Goal: Entertainment & Leisure: Consume media (video, audio)

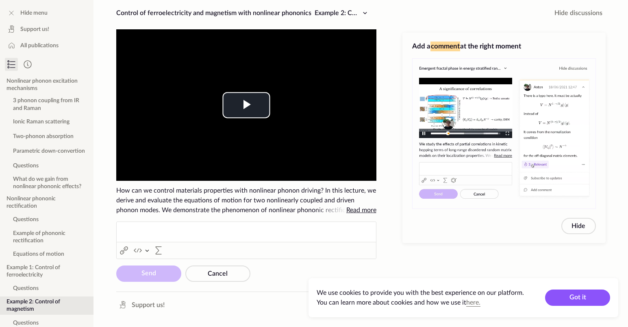
click at [354, 209] on span "Read more" at bounding box center [362, 210] width 30 height 7
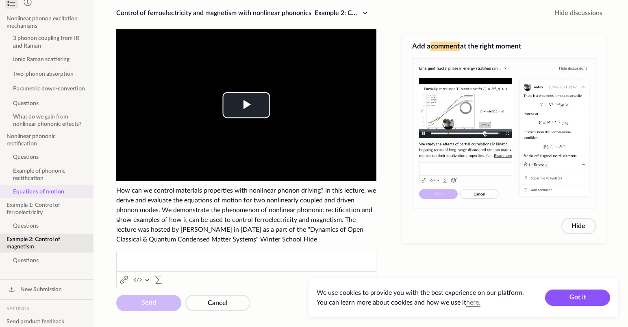
scroll to position [131, 0]
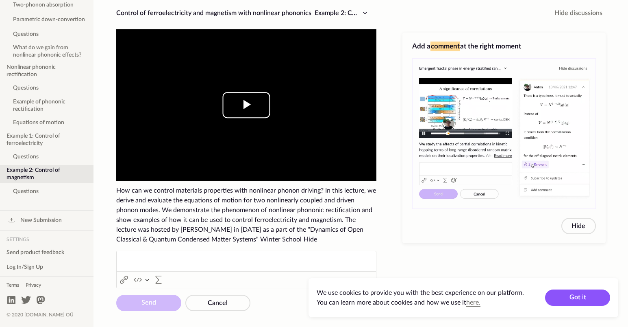
click at [247, 105] on span "Video Player" at bounding box center [247, 105] width 0 height 0
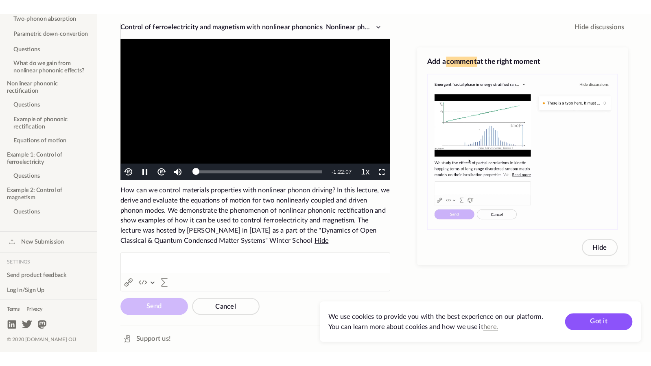
scroll to position [0, 0]
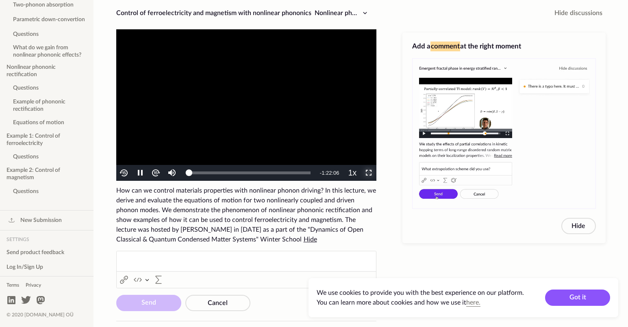
click at [369, 173] on span "Video Player" at bounding box center [369, 173] width 0 height 0
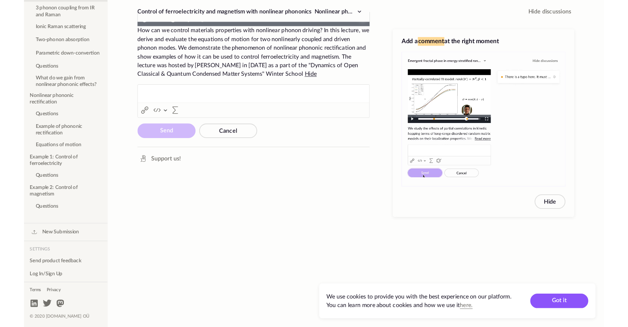
scroll to position [92, 0]
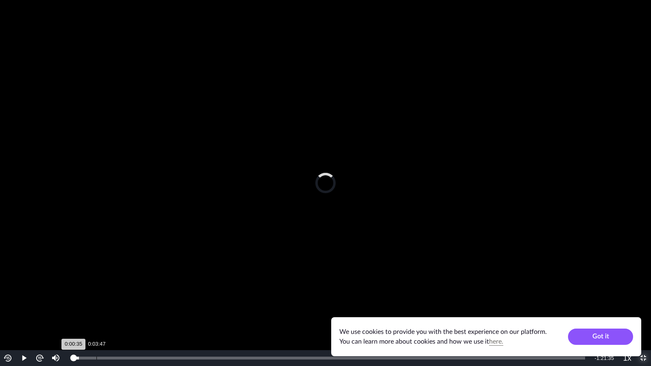
drag, startPoint x: 76, startPoint y: 358, endPoint x: 96, endPoint y: 357, distance: 19.9
click at [96, 316] on div "Loaded : 1.23% 0:03:47 0:00:35" at bounding box center [329, 358] width 512 height 3
click at [89, 316] on div "Loaded : 5.07% 0:02:40 0:00:01" at bounding box center [329, 358] width 512 height 3
drag, startPoint x: 91, startPoint y: 360, endPoint x: 96, endPoint y: 360, distance: 5.4
click at [96, 316] on div "Loaded : 5.07% 0:03:47 0:03:00" at bounding box center [329, 358] width 520 height 16
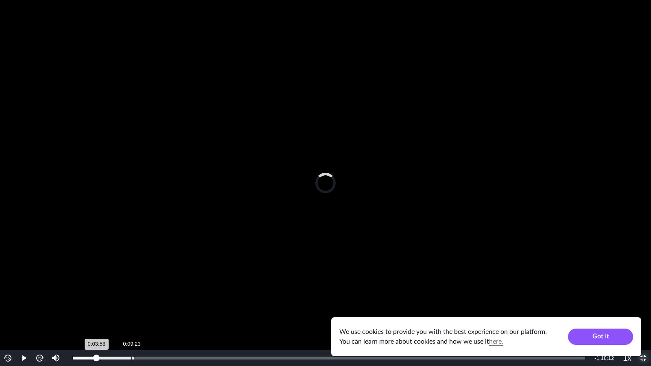
drag, startPoint x: 98, startPoint y: 360, endPoint x: 131, endPoint y: 363, distance: 33.9
click at [131, 316] on div "Loaded : 11.97% 0:09:23 0:03:58" at bounding box center [329, 358] width 520 height 16
drag, startPoint x: 133, startPoint y: 361, endPoint x: 184, endPoint y: 362, distance: 51.3
click at [184, 316] on div "Loaded : 11.97% 0:17:52 0:09:39" at bounding box center [329, 358] width 520 height 16
drag, startPoint x: 186, startPoint y: 359, endPoint x: 217, endPoint y: 357, distance: 30.6
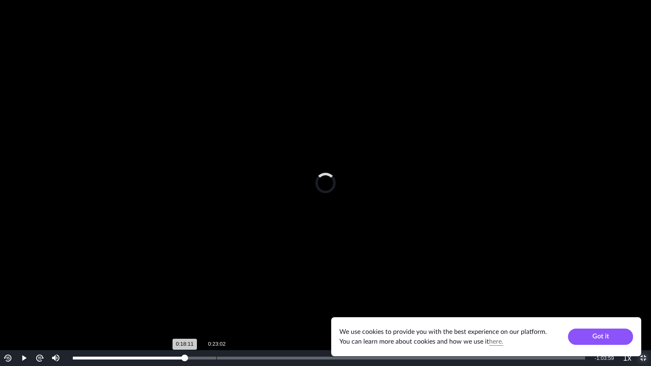
click at [217, 316] on div "Loaded : 22.50% 0:23:02 0:18:11" at bounding box center [329, 358] width 512 height 3
click at [217, 316] on div "Loaded : 22.50% 0:23:06 0:22:54" at bounding box center [331, 358] width 517 height 3
drag, startPoint x: 219, startPoint y: 358, endPoint x: 233, endPoint y: 358, distance: 14.2
click at [233, 316] on div "Loaded : 29.44% 0:25:29 0:23:13" at bounding box center [331, 358] width 517 height 3
drag, startPoint x: 235, startPoint y: 361, endPoint x: 253, endPoint y: 358, distance: 18.6
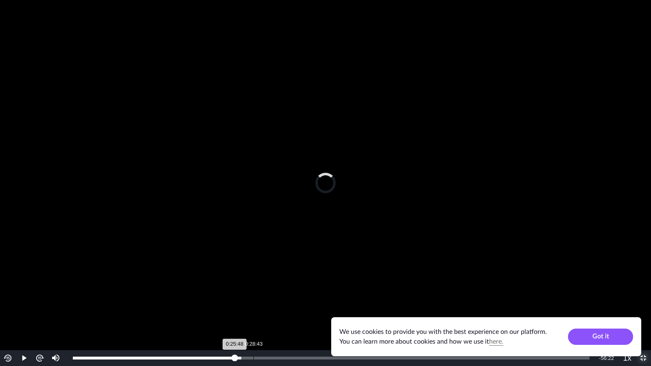
click at [253, 316] on div "Loaded : 32.58% 0:28:43 0:25:48" at bounding box center [331, 358] width 517 height 3
drag, startPoint x: 253, startPoint y: 359, endPoint x: 275, endPoint y: 360, distance: 22.4
click at [275, 316] on div "Loaded : 36.94% 0:32:13 0:32:13" at bounding box center [331, 358] width 525 height 16
drag, startPoint x: 277, startPoint y: 359, endPoint x: 303, endPoint y: 360, distance: 26.9
click at [303, 316] on div "Loaded : 40.32% 0:36:41 0:32:24" at bounding box center [331, 358] width 525 height 16
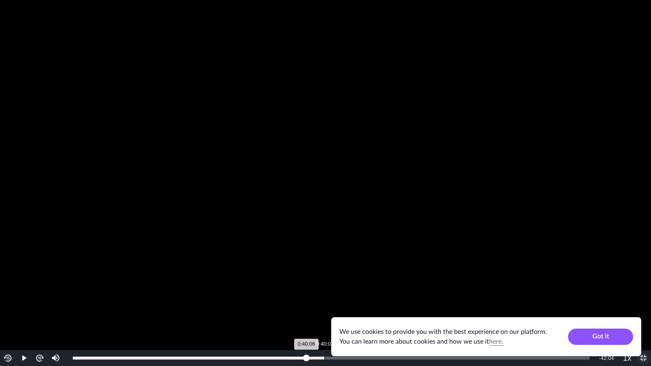
drag, startPoint x: 306, startPoint y: 360, endPoint x: 325, endPoint y: 357, distance: 18.9
click at [325, 316] on div "Loaded : 48.67% 0:40:02 0:40:06" at bounding box center [331, 358] width 517 height 3
drag, startPoint x: 323, startPoint y: 359, endPoint x: 349, endPoint y: 362, distance: 26.6
click at [349, 316] on div "Loaded : 50.16% 0:43:59 0:39:47" at bounding box center [331, 358] width 525 height 16
drag, startPoint x: 350, startPoint y: 361, endPoint x: 383, endPoint y: 355, distance: 33.4
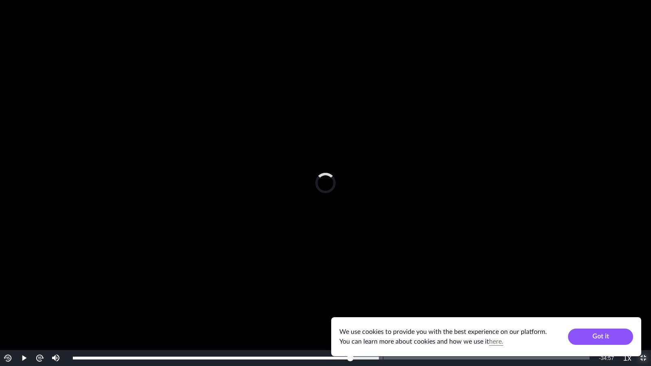
click at [383, 316] on div "Loaded : 59.23% 0:49:18 0:47:13" at bounding box center [331, 358] width 525 height 16
click at [395, 316] on div "Loaded : 59.23% 0:51:10 0:49:25" at bounding box center [331, 358] width 525 height 16
click at [421, 316] on div "Loaded : 63.76% 0:55:23 0:51:12" at bounding box center [331, 358] width 525 height 16
click at [454, 316] on div "Loaded : 68.30% 1:00:37 0:55:28" at bounding box center [331, 358] width 525 height 16
click at [454, 316] on div "1:00:37" at bounding box center [263, 358] width 381 height 3
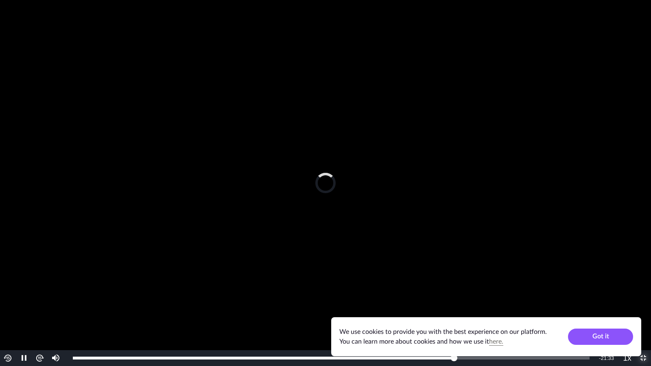
click at [454, 316] on div "1:00:37" at bounding box center [263, 358] width 381 height 3
click at [477, 316] on div "Loaded : 74.73% 1:04:18 1:00:38" at bounding box center [331, 358] width 525 height 16
drag, startPoint x: 480, startPoint y: 360, endPoint x: 511, endPoint y: 364, distance: 31.2
click at [511, 316] on div "Loaded : 79.56% 1:09:37 1:04:42" at bounding box center [331, 358] width 525 height 16
drag, startPoint x: 511, startPoint y: 358, endPoint x: 554, endPoint y: 360, distance: 43.6
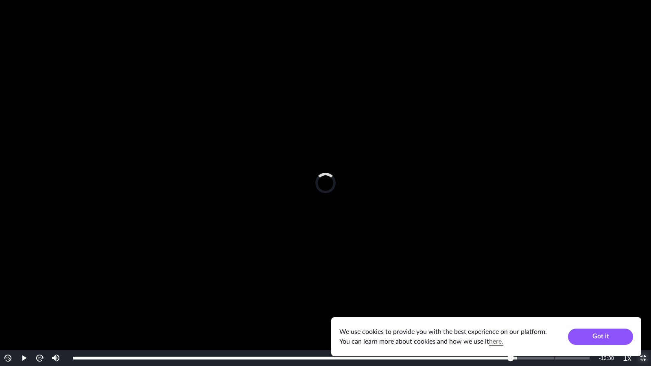
click at [554, 316] on div "Loaded : 85.95% 1:16:36 1:09:40" at bounding box center [331, 358] width 525 height 16
click at [554, 316] on div "1:16:42" at bounding box center [313, 358] width 481 height 3
click at [571, 316] on div "Loaded : 94.83% 1:18:45 1:18:45" at bounding box center [333, 358] width 528 height 16
